Goal: Information Seeking & Learning: Learn about a topic

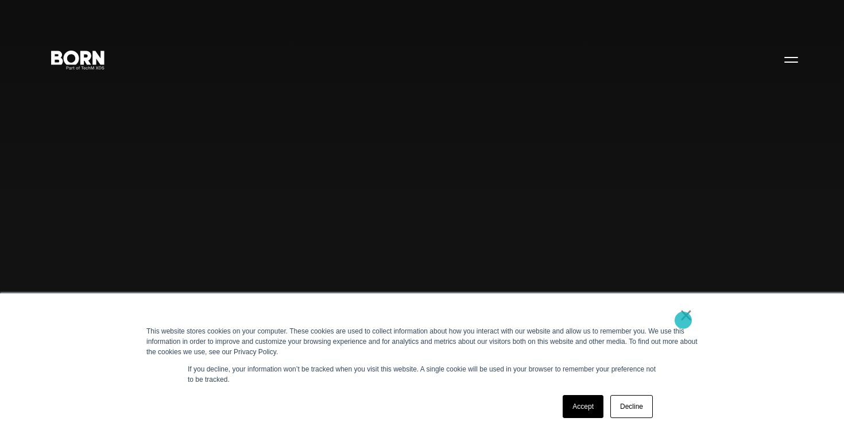
click at [684, 320] on link "×" at bounding box center [687, 315] width 14 height 10
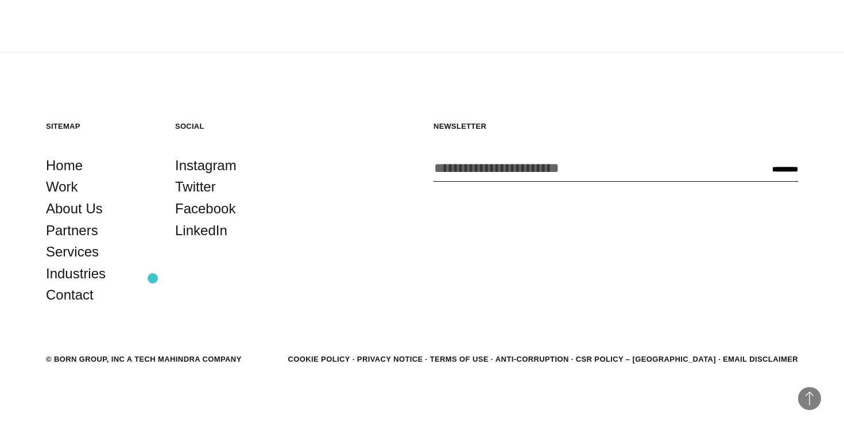
scroll to position [3175, 0]
click at [70, 211] on link "About Us" at bounding box center [74, 209] width 57 height 22
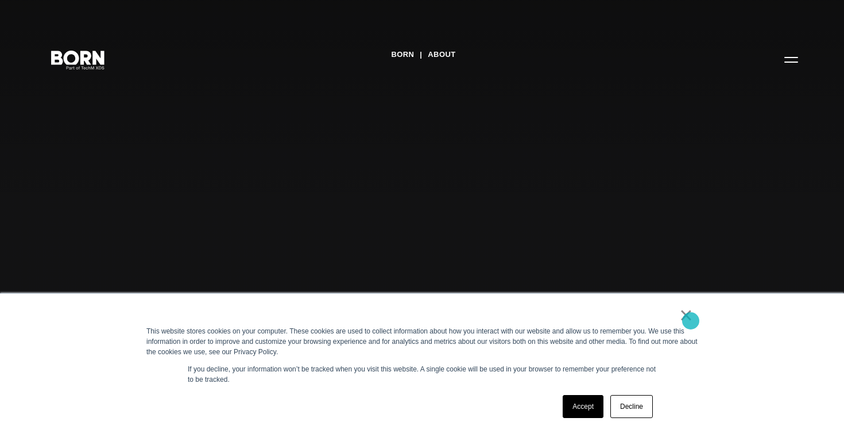
click at [691, 320] on link "×" at bounding box center [687, 315] width 14 height 10
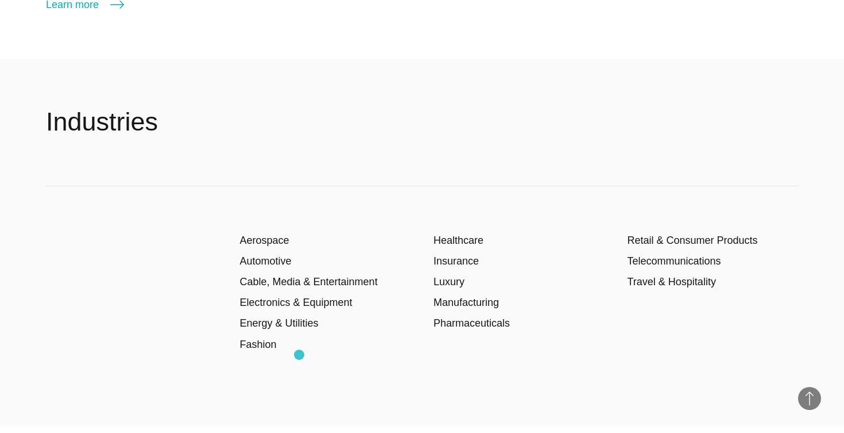
scroll to position [1850, 0]
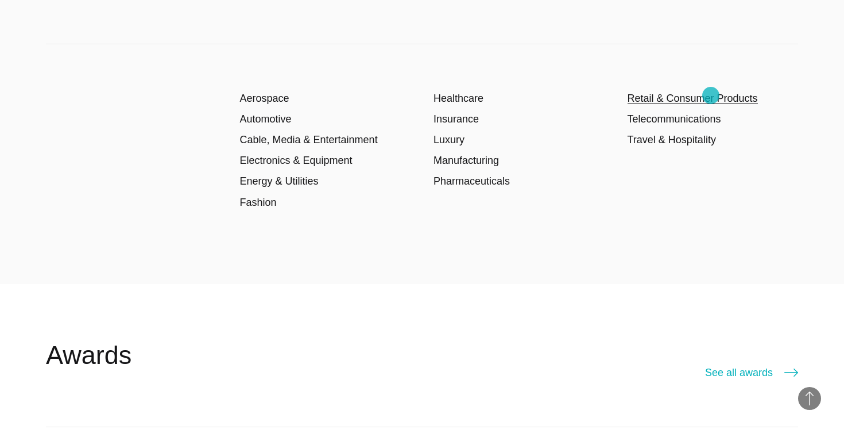
click at [711, 95] on link "Retail & Consumer Products" at bounding box center [693, 97] width 130 height 11
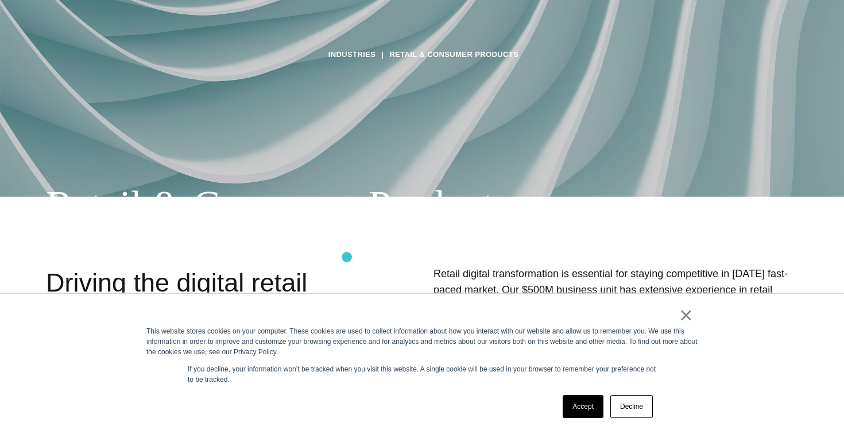
scroll to position [238, 0]
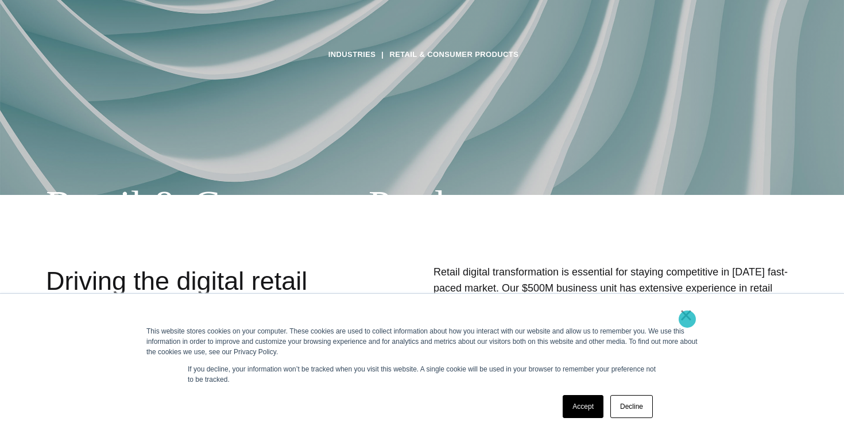
click at [688, 319] on link "×" at bounding box center [687, 315] width 14 height 10
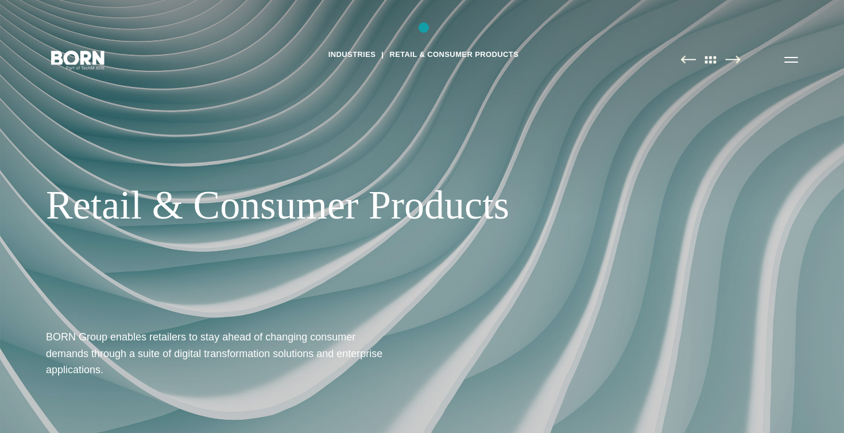
scroll to position [0, 0]
click at [437, 59] on link "Retail & Consumer Products" at bounding box center [453, 54] width 129 height 17
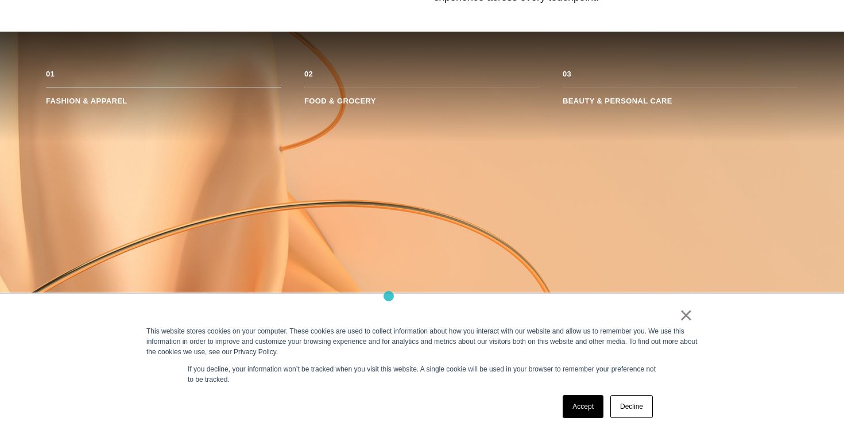
scroll to position [674, 0]
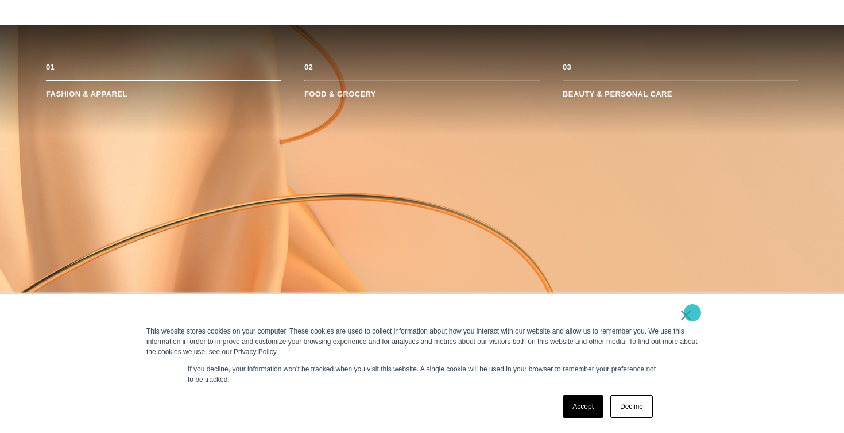
click at [693, 312] on link "×" at bounding box center [687, 315] width 14 height 10
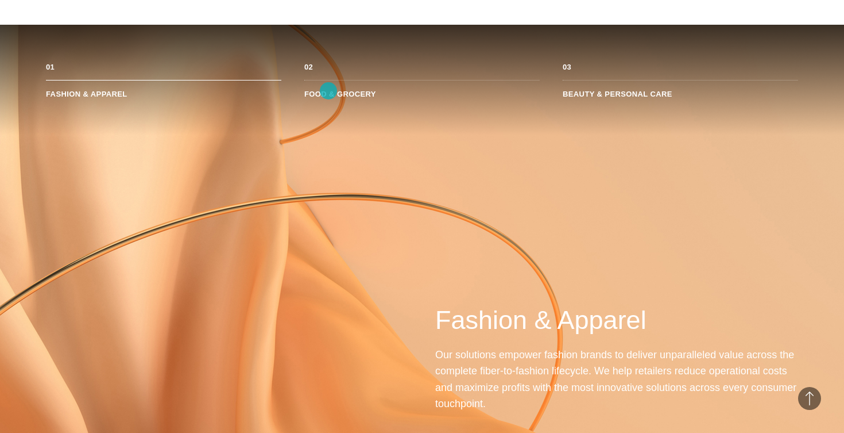
click at [329, 91] on li "Food & Grocery" at bounding box center [422, 89] width 236 height 18
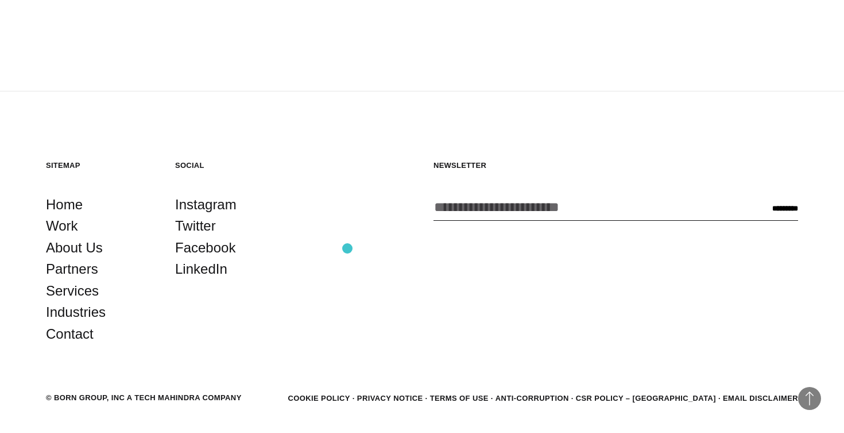
scroll to position [4117, 0]
click at [68, 280] on link "Services" at bounding box center [72, 291] width 53 height 22
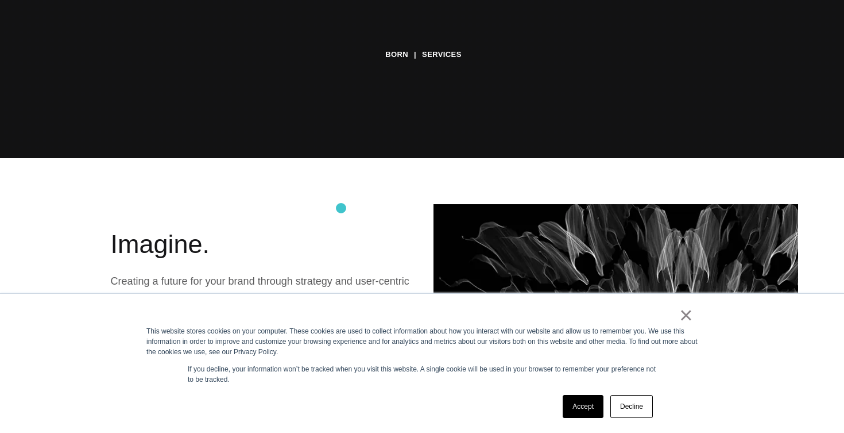
scroll to position [310, 0]
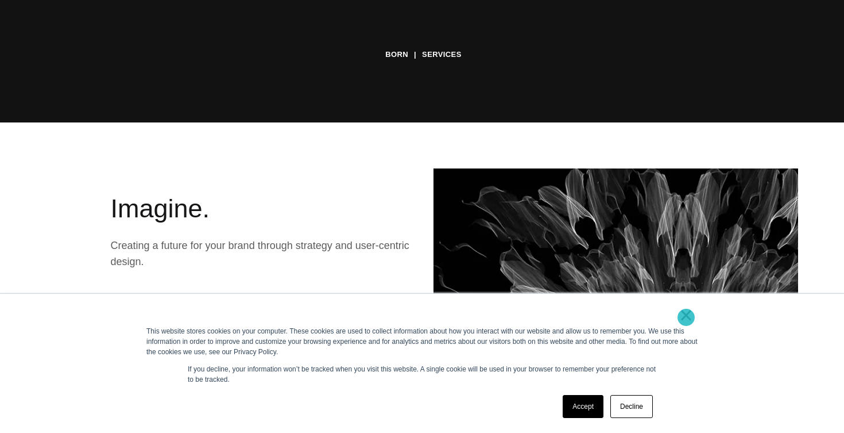
click at [686, 317] on link "×" at bounding box center [687, 315] width 14 height 10
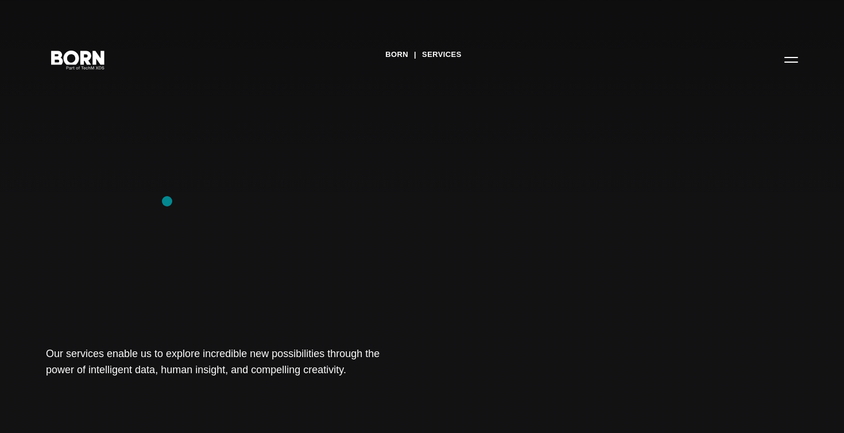
scroll to position [0, 0]
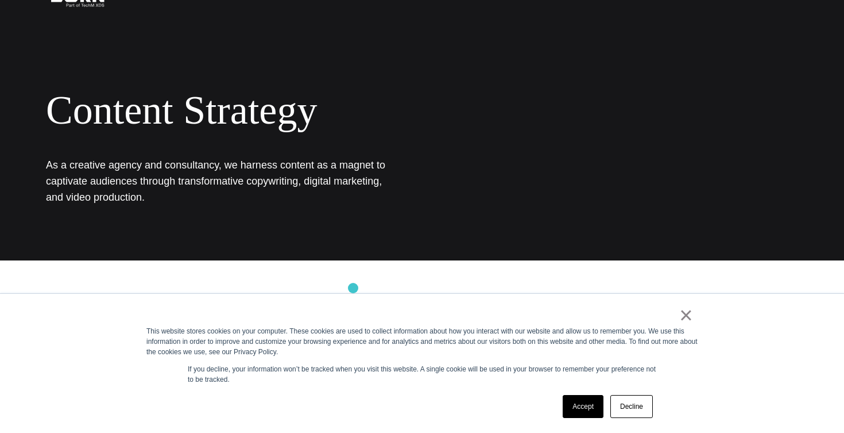
scroll to position [74, 0]
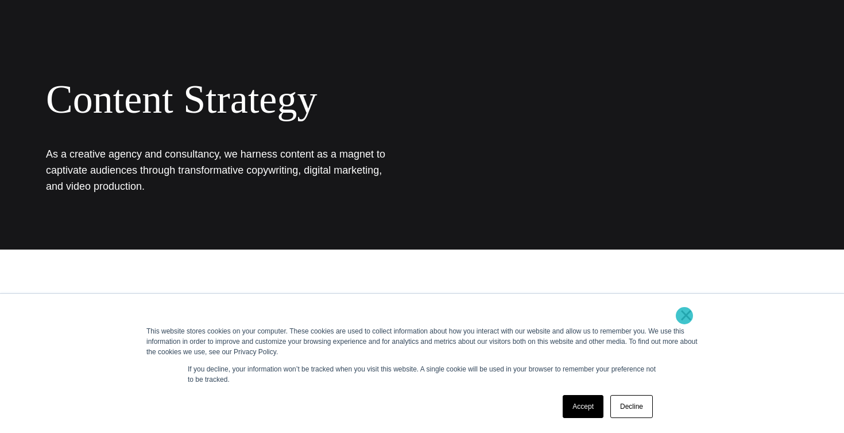
click at [685, 315] on link "×" at bounding box center [687, 315] width 14 height 10
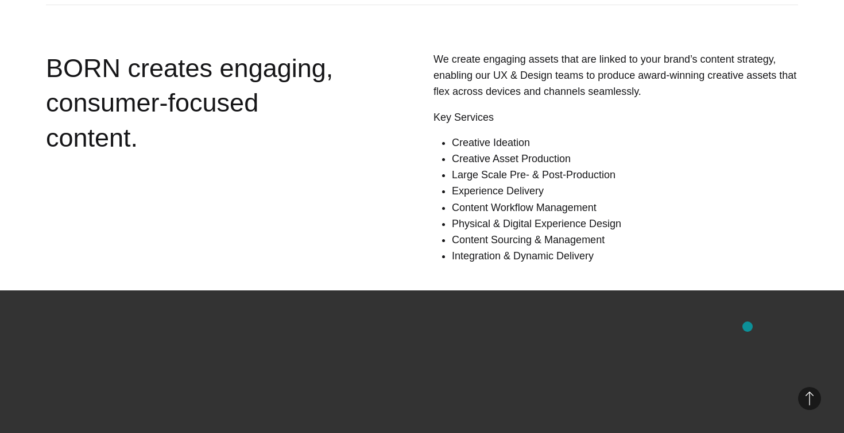
scroll to position [820, 0]
